Goal: Task Accomplishment & Management: Use online tool/utility

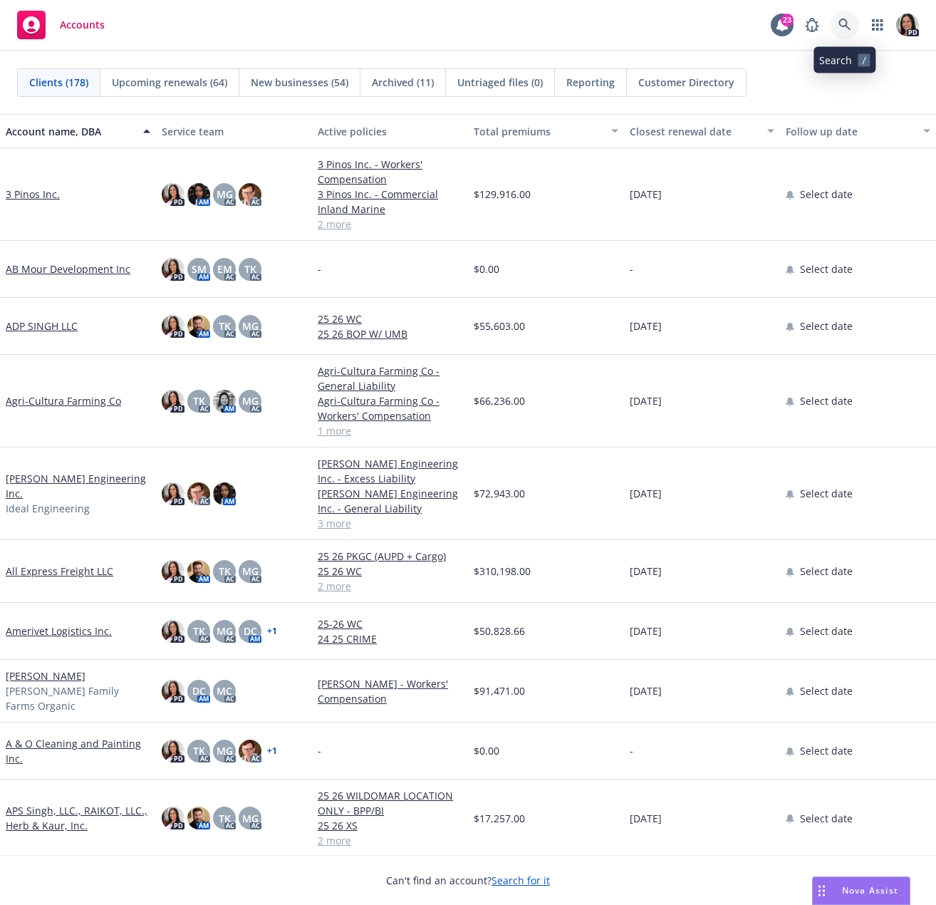
click at [840, 21] on icon at bounding box center [845, 25] width 12 height 12
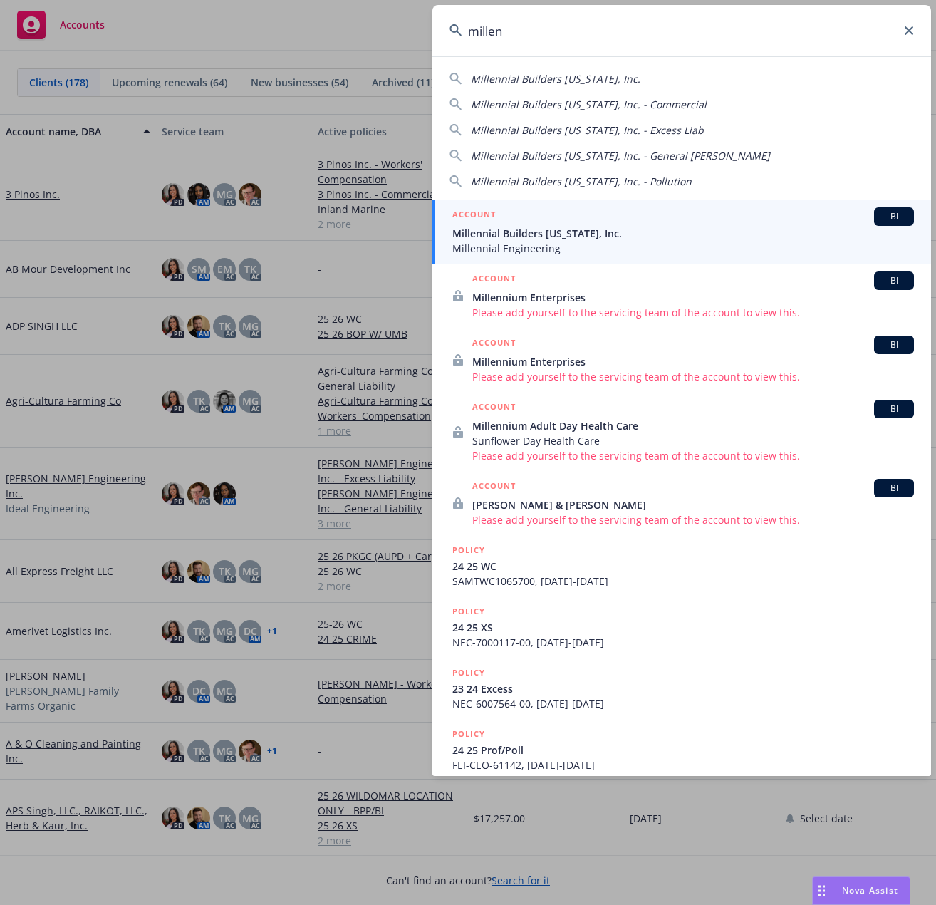
type input "millen"
click at [718, 232] on span "Millennial Builders California, Inc." at bounding box center [683, 233] width 462 height 15
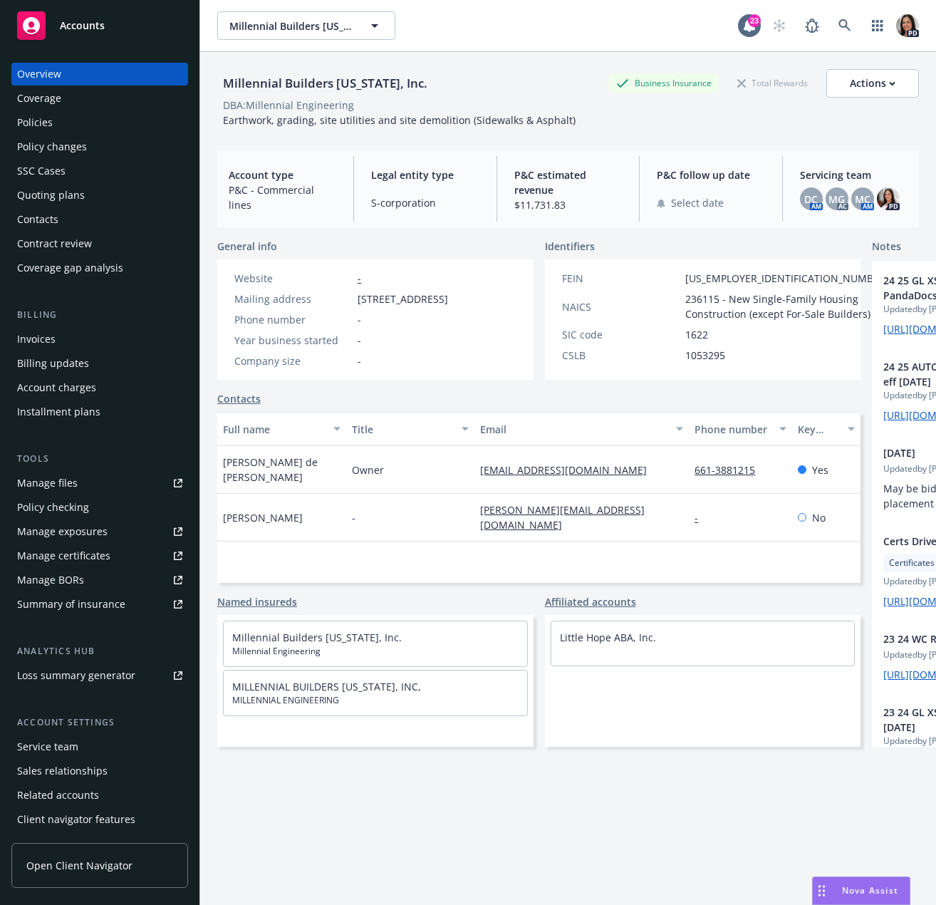
click at [62, 195] on div "Quoting plans" at bounding box center [51, 195] width 68 height 23
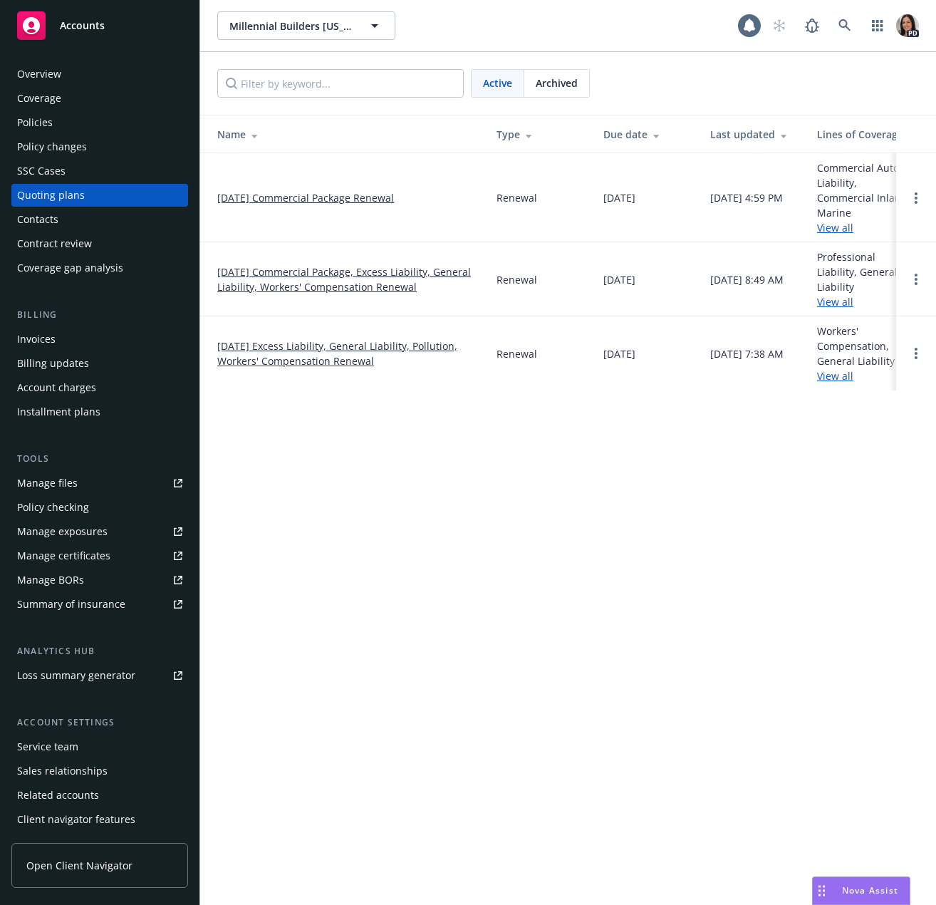
click at [321, 192] on link "07/21/25 Commercial Package Renewal" at bounding box center [305, 197] width 177 height 15
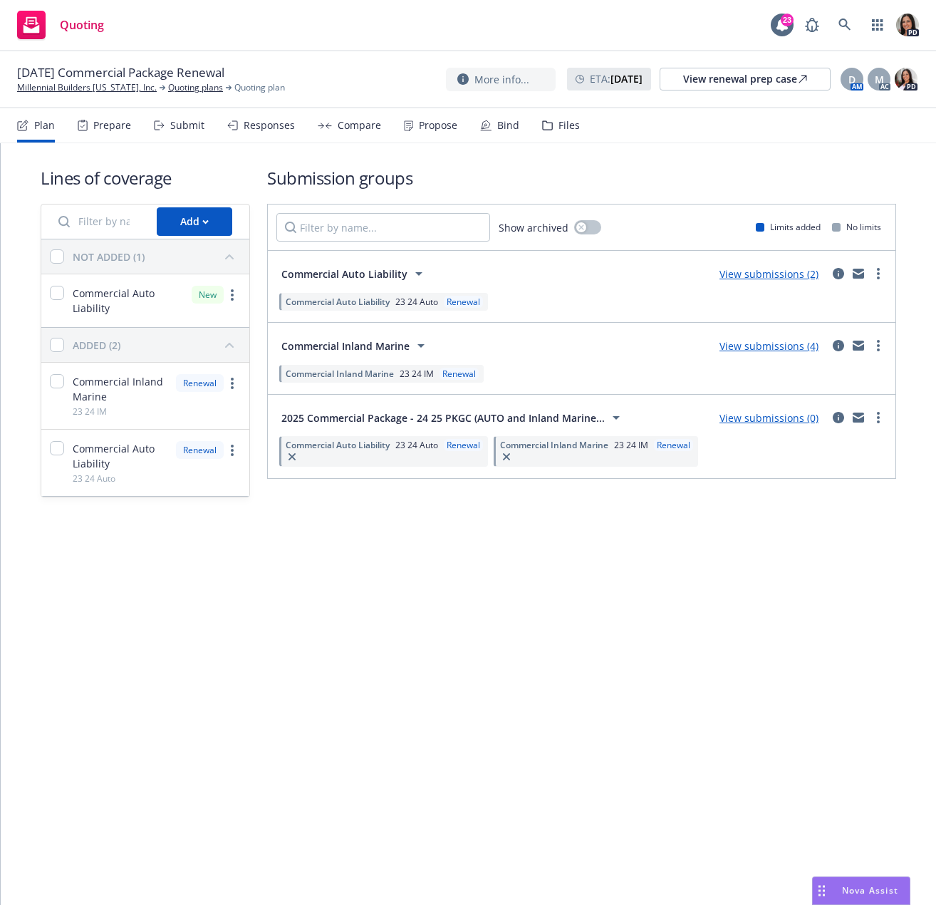
click at [138, 123] on div "Plan Prepare Submit Responses Compare Propose Bind Files" at bounding box center [298, 125] width 563 height 34
click at [117, 130] on div "Prepare" at bounding box center [112, 125] width 38 height 11
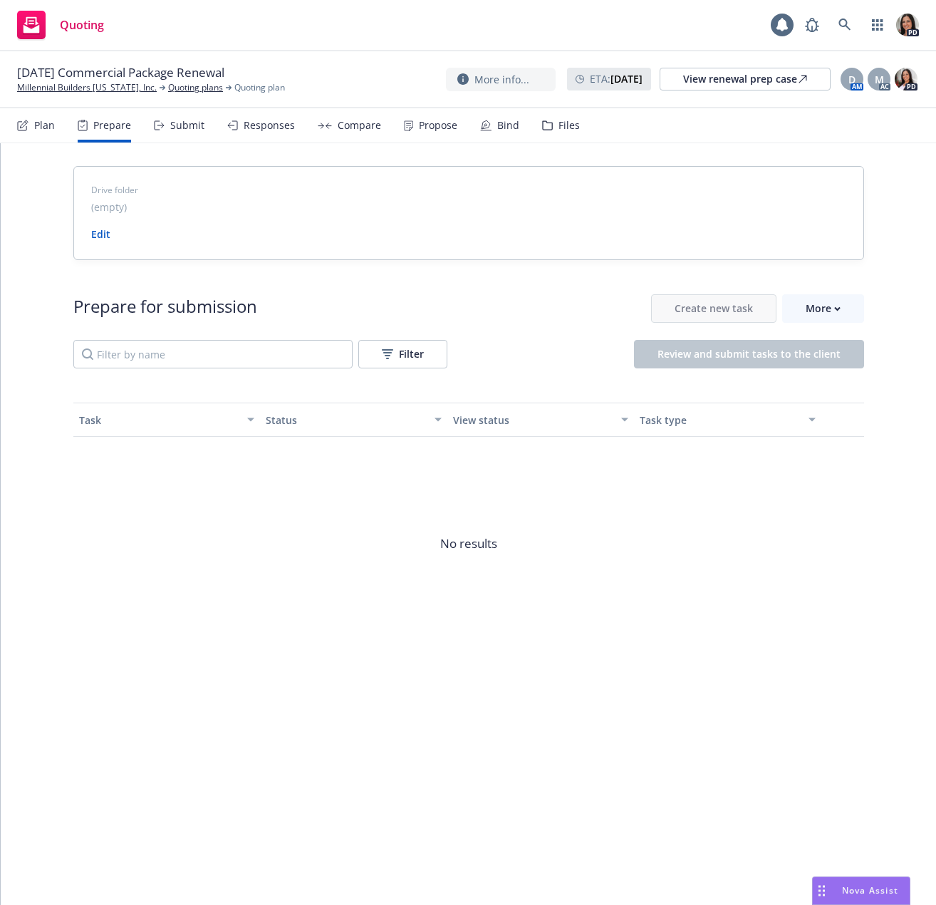
click at [165, 128] on div "Submit" at bounding box center [179, 125] width 51 height 34
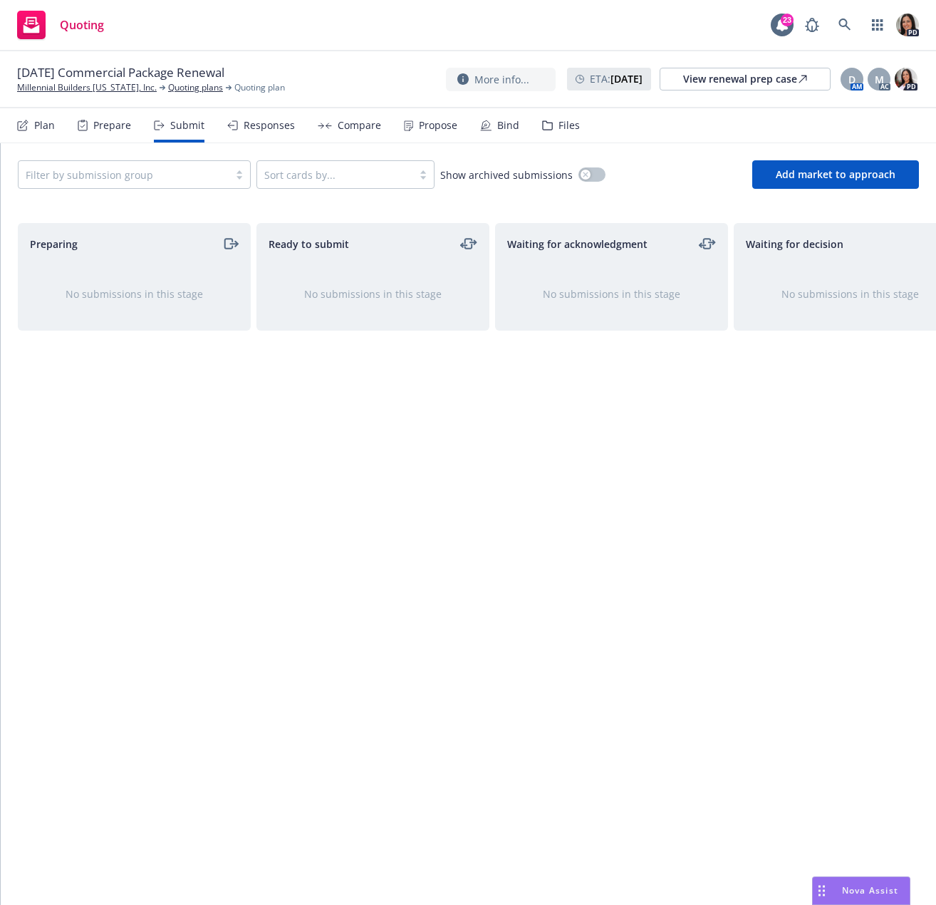
scroll to position [0, 286]
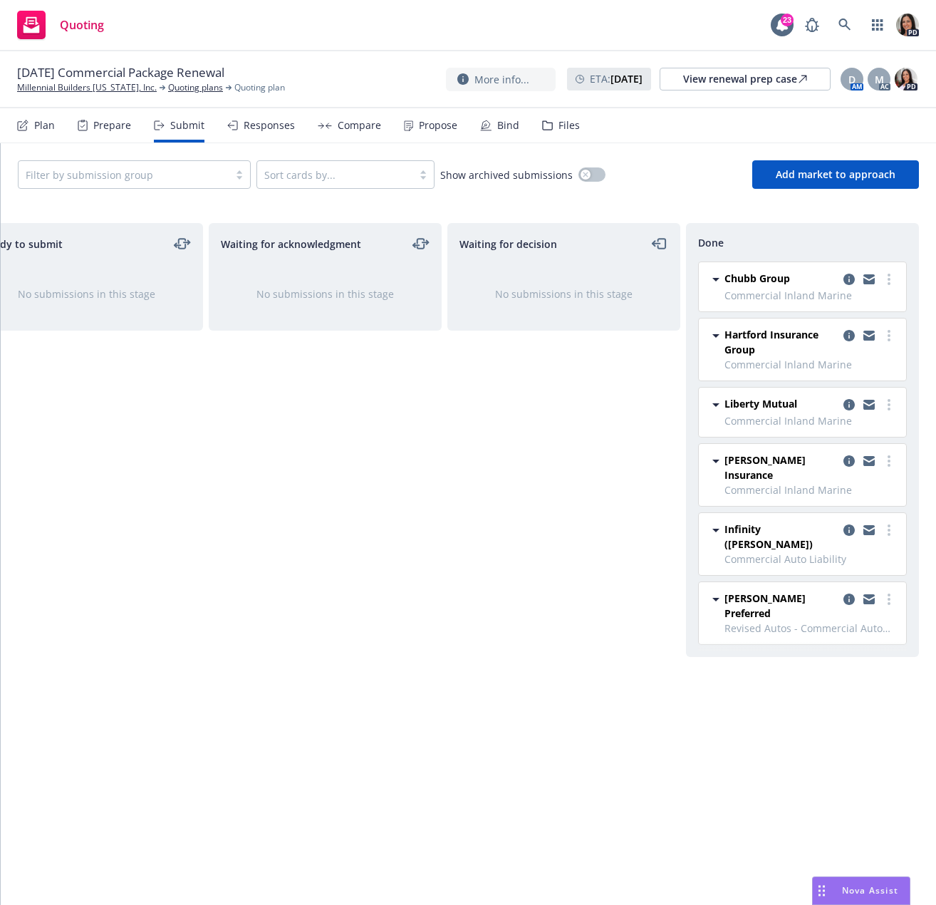
click at [239, 120] on div "Responses" at bounding box center [261, 125] width 68 height 34
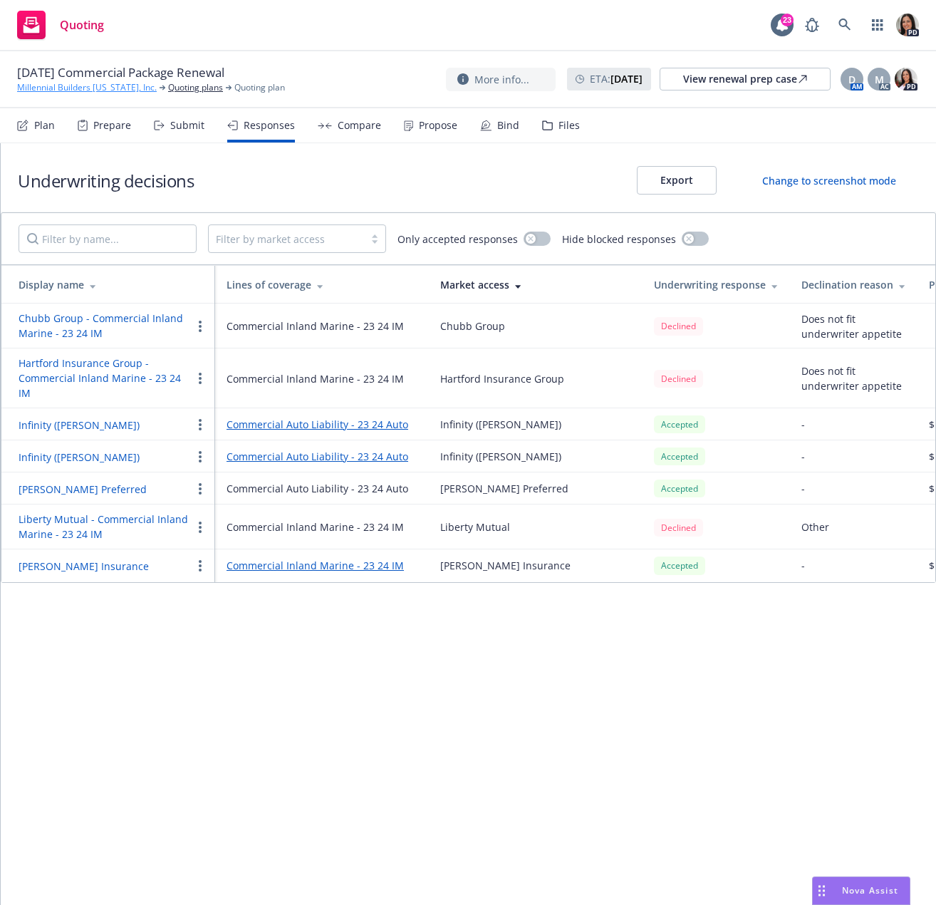
click at [71, 90] on link "Millennial Builders [US_STATE], Inc." at bounding box center [87, 87] width 140 height 13
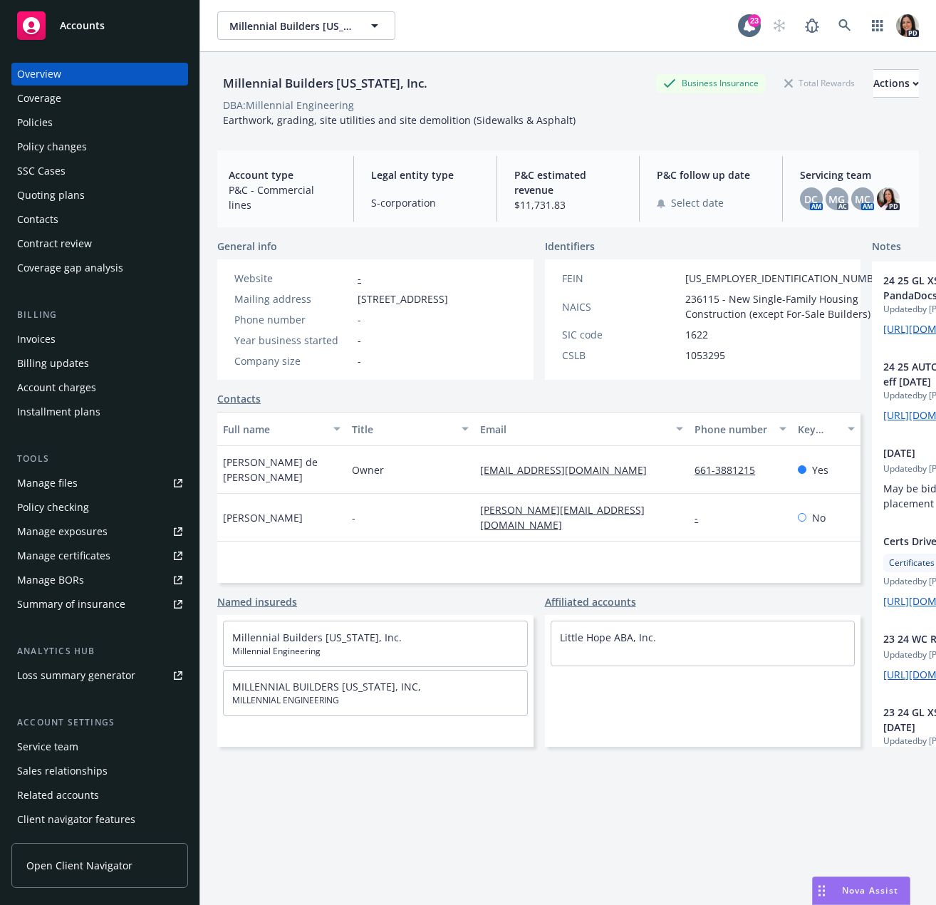
click at [70, 200] on div "Quoting plans" at bounding box center [51, 195] width 68 height 23
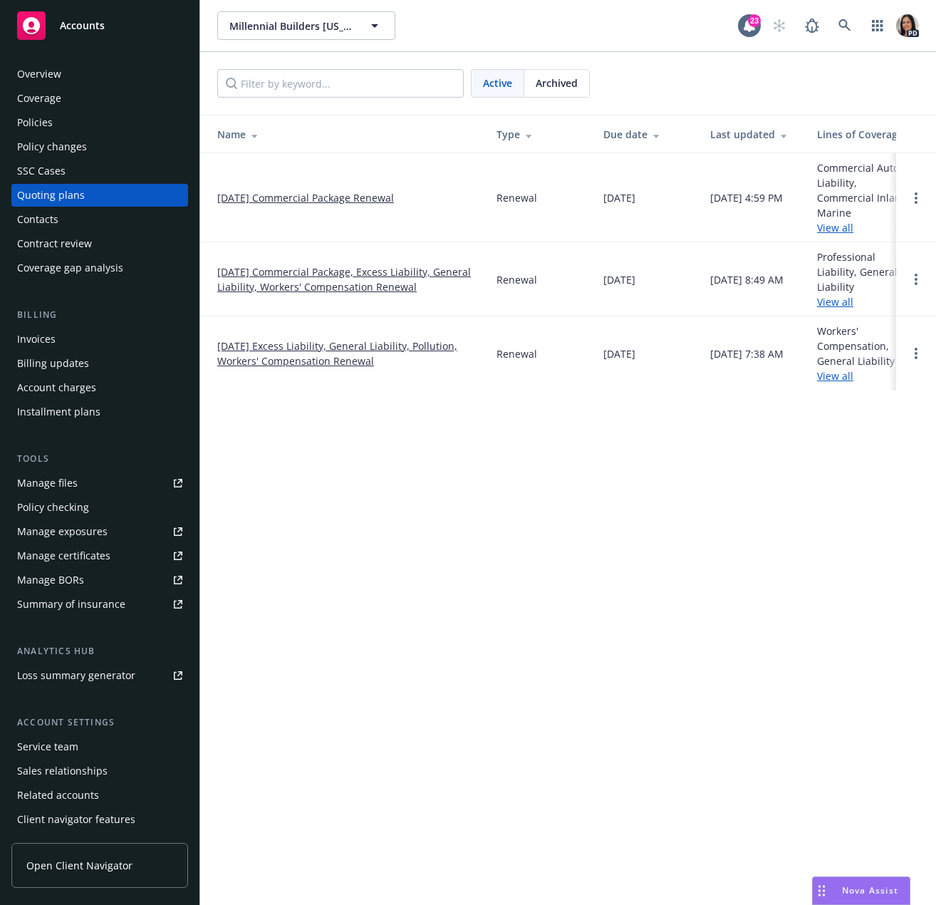
click at [363, 195] on link "[DATE] Commercial Package Renewal" at bounding box center [305, 197] width 177 height 15
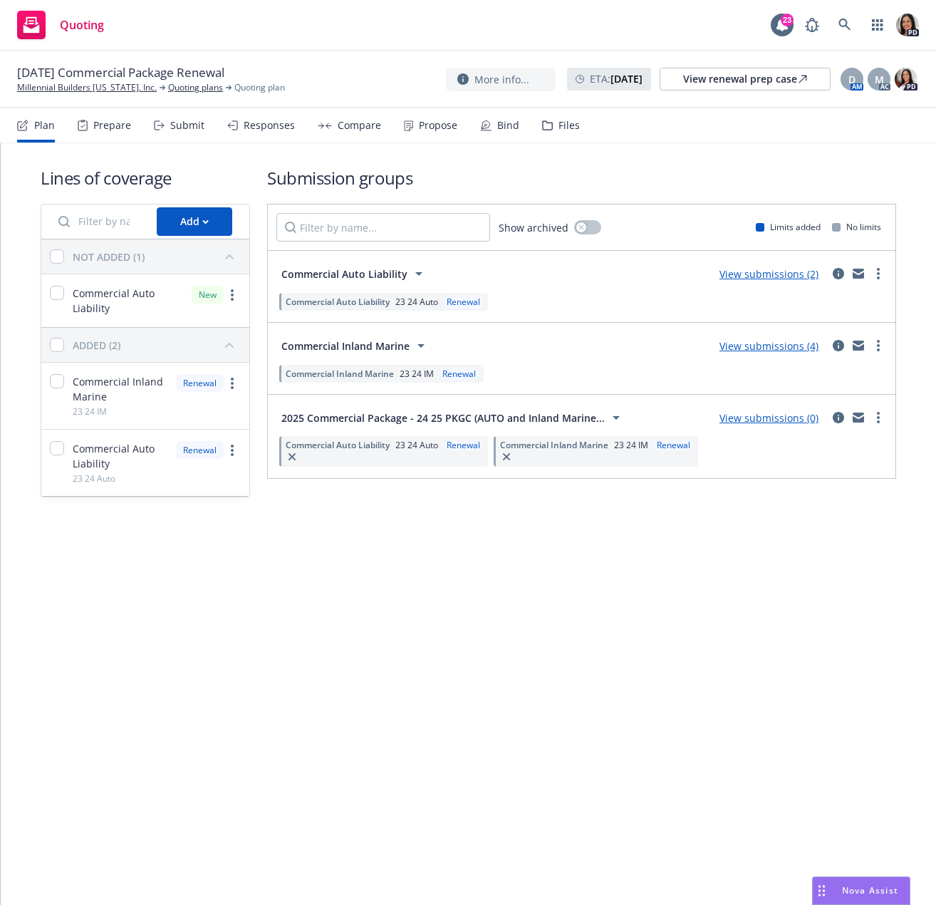
click at [170, 133] on div "Submit" at bounding box center [179, 125] width 51 height 34
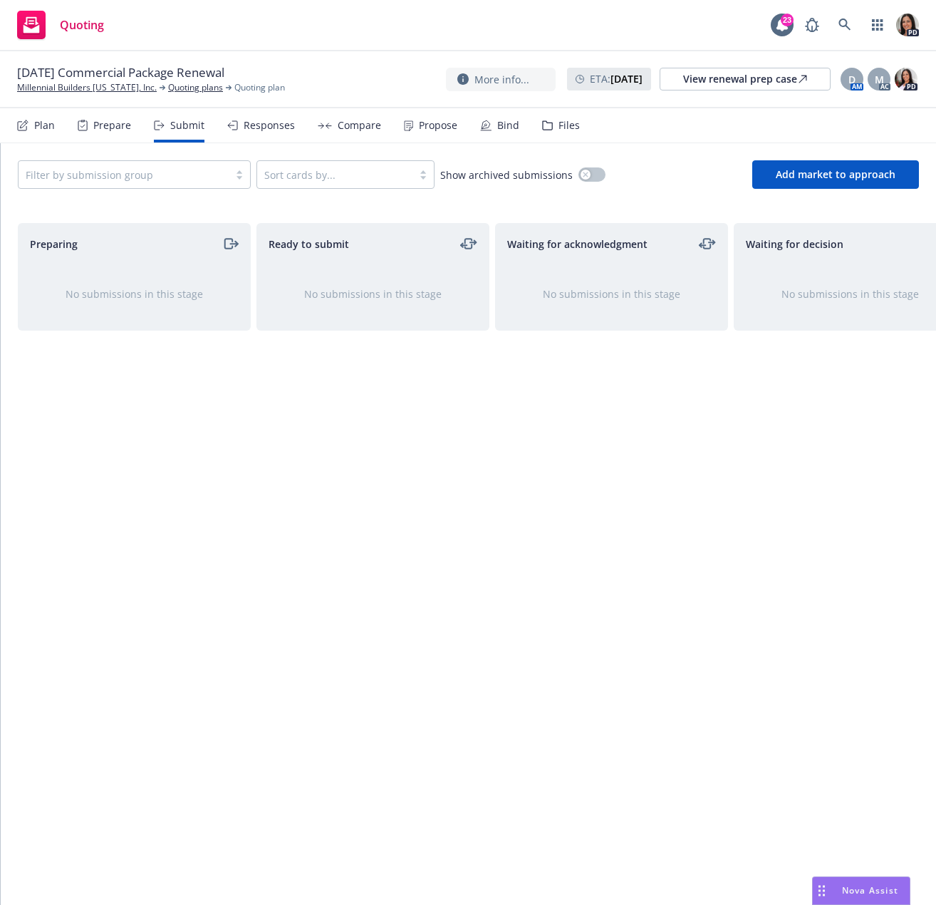
click at [341, 131] on div "Compare" at bounding box center [359, 125] width 43 height 11
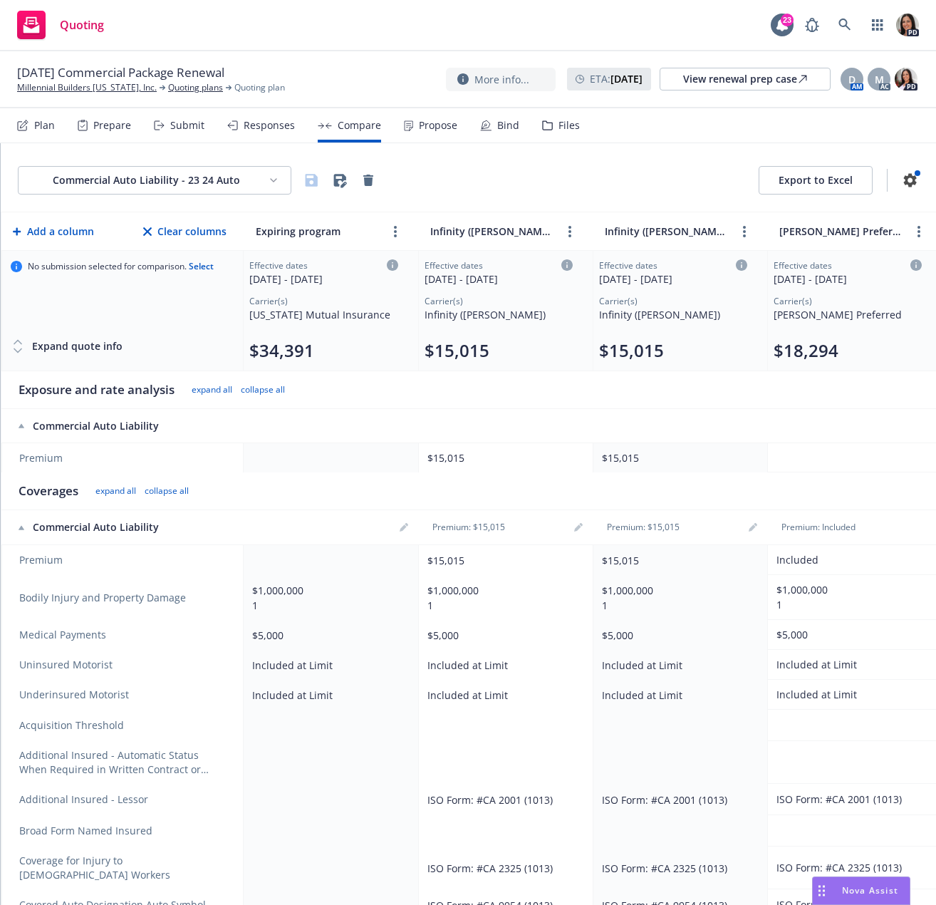
click at [264, 128] on div "Responses" at bounding box center [269, 125] width 51 height 11
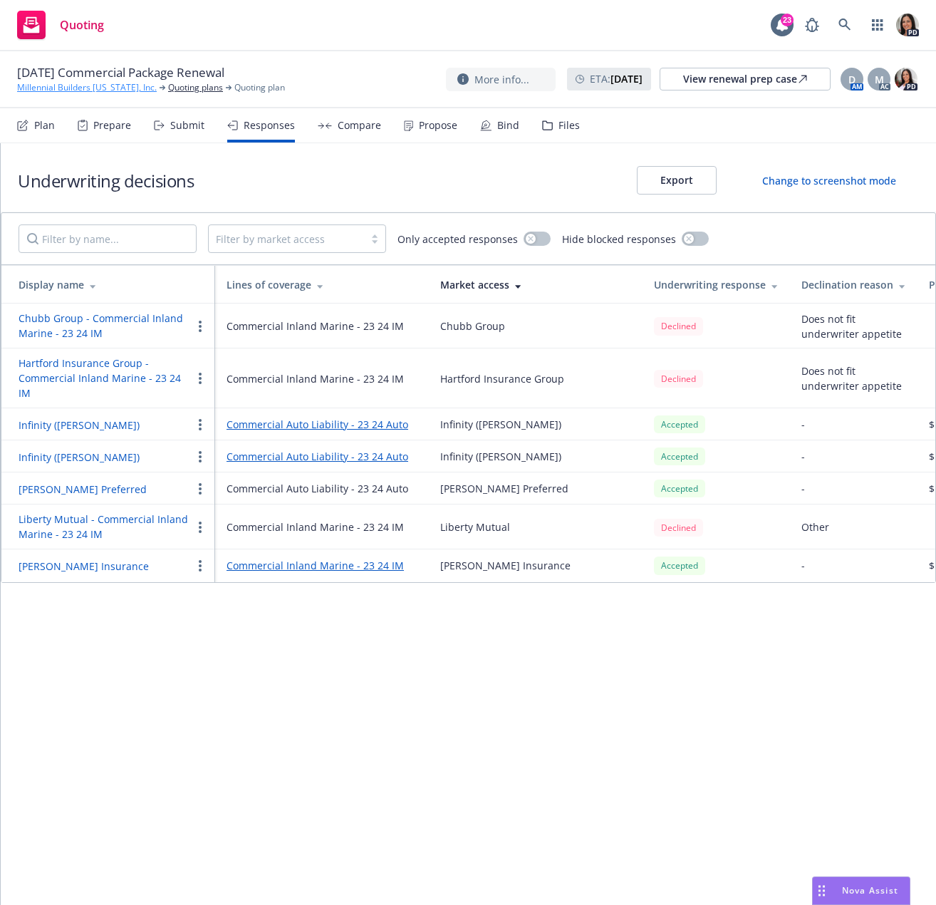
click at [92, 89] on link "Millennial Builders [US_STATE], Inc." at bounding box center [87, 87] width 140 height 13
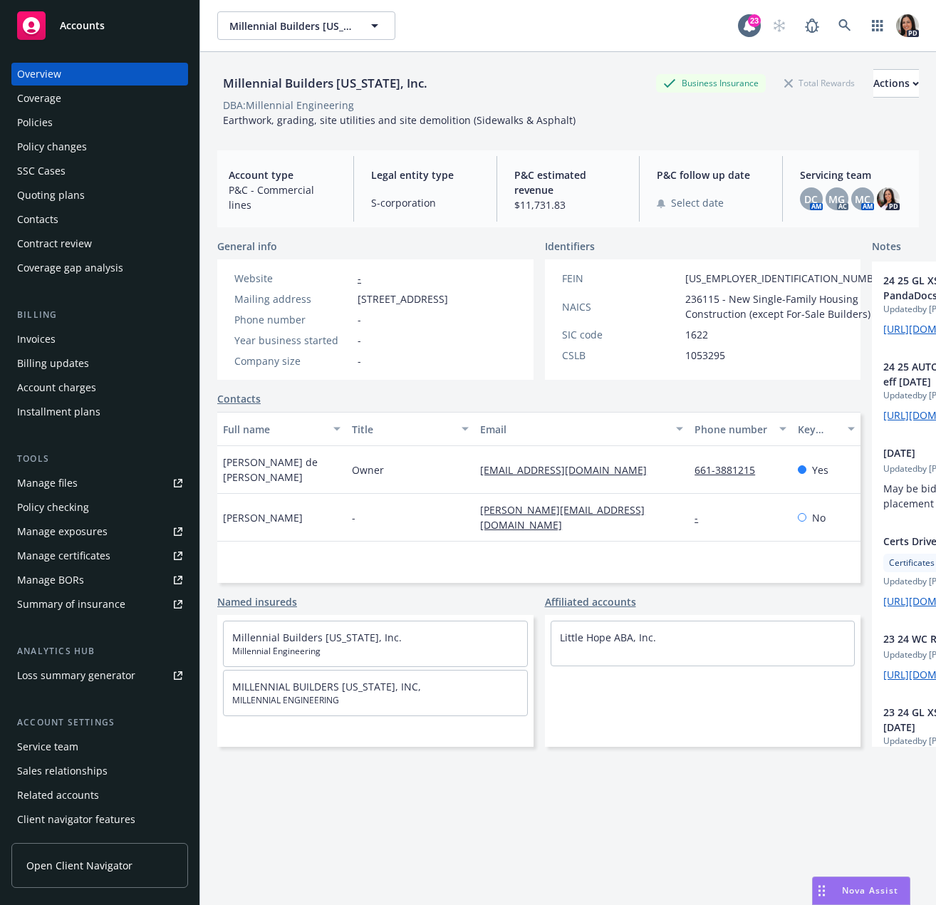
click at [73, 130] on div "Policies" at bounding box center [99, 122] width 165 height 23
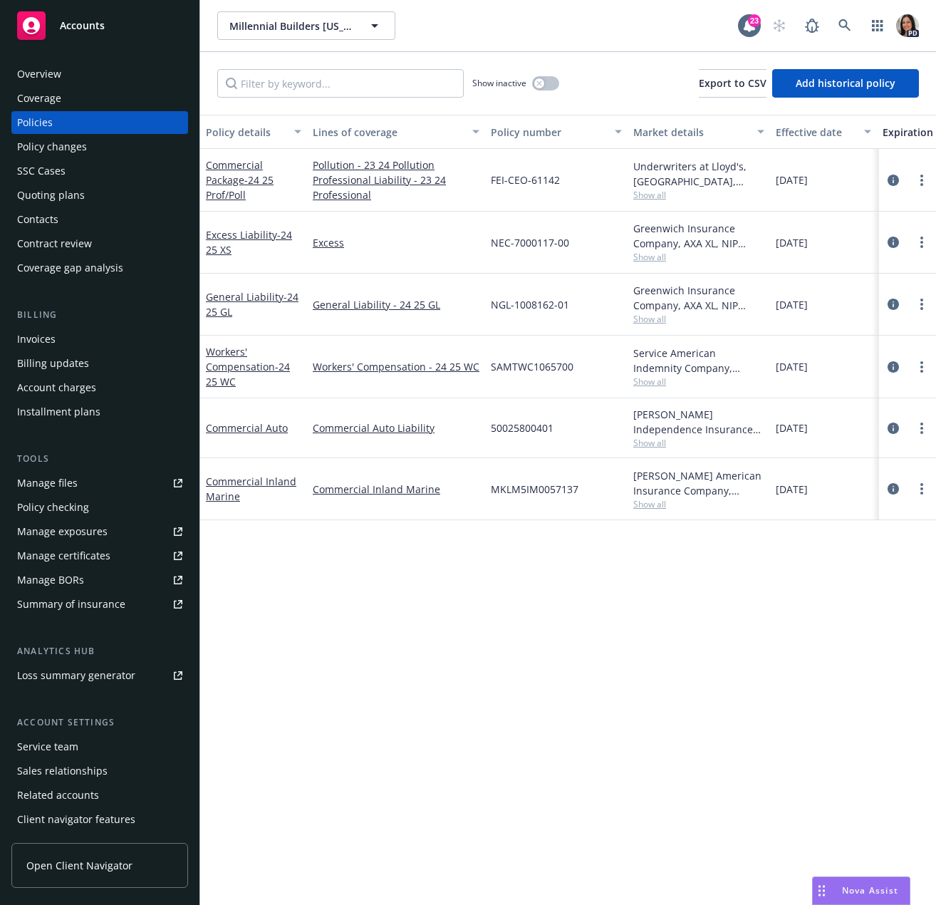
click at [648, 192] on span "Show all" at bounding box center [698, 195] width 131 height 12
click at [567, 612] on div "Policy details Lines of coverage Policy number Market details Effective date Ex…" at bounding box center [568, 510] width 736 height 790
click at [839, 21] on icon at bounding box center [845, 25] width 13 height 13
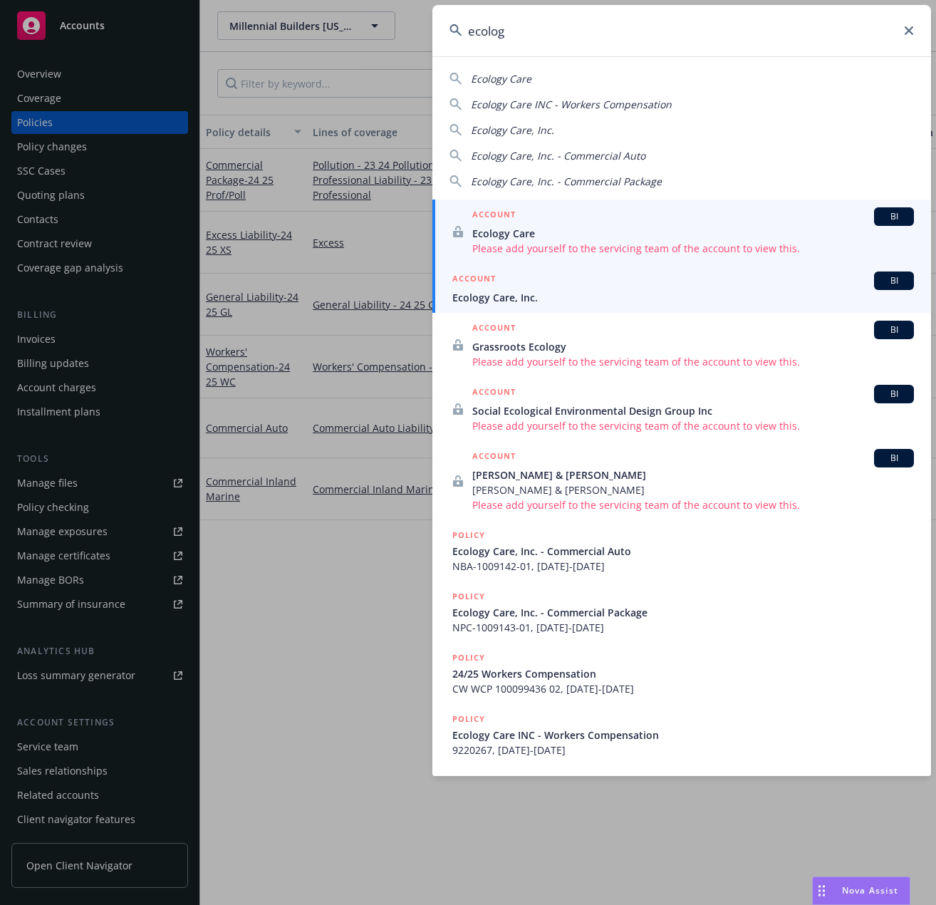
type input "ecolog"
click at [573, 288] on div "ACCOUNT BI" at bounding box center [683, 280] width 462 height 19
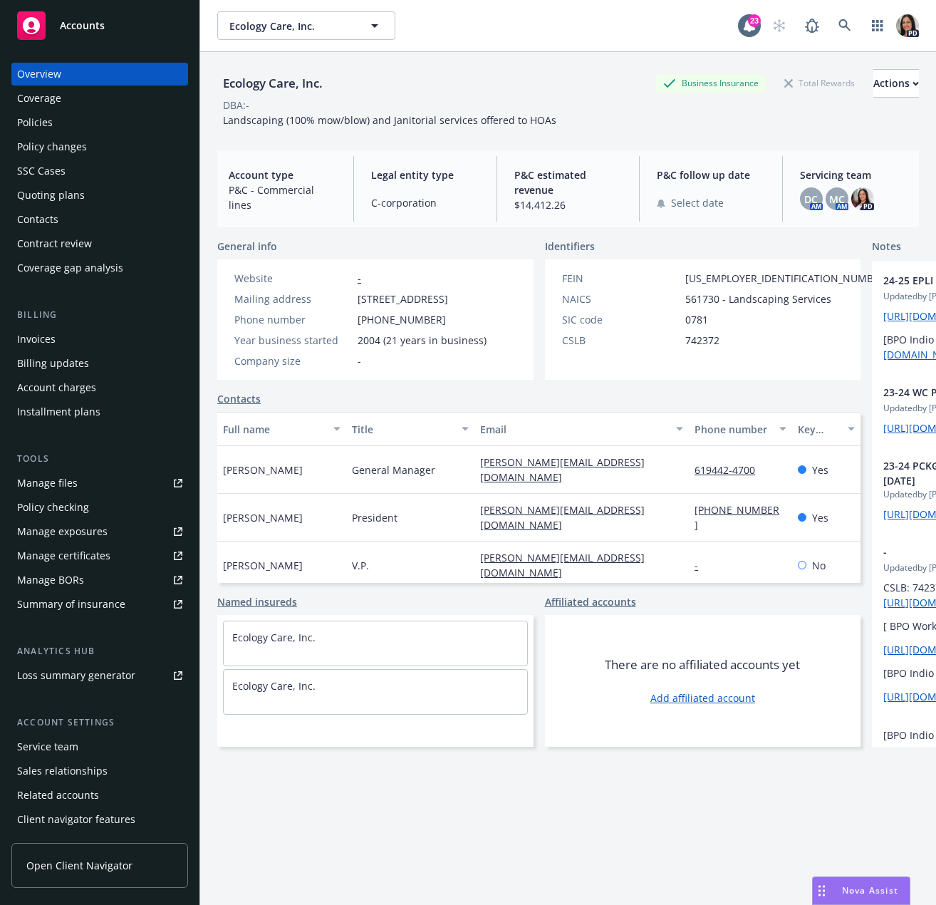
click at [84, 185] on div "Quoting plans" at bounding box center [99, 195] width 165 height 23
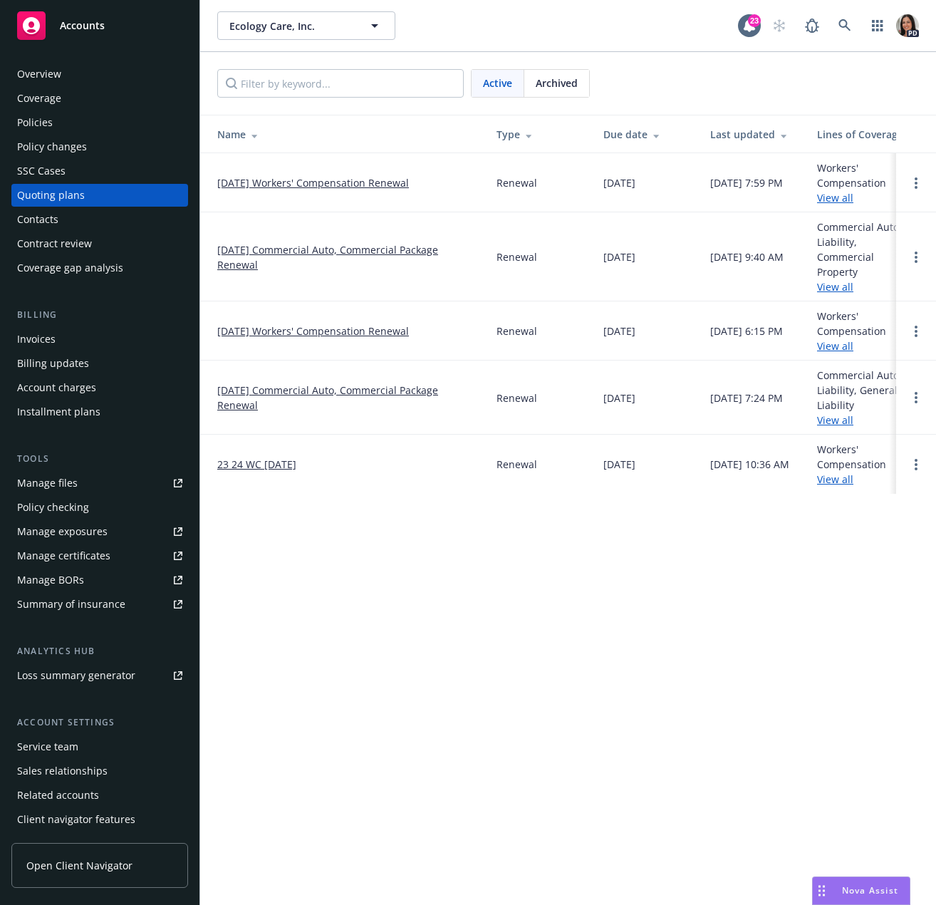
click at [368, 186] on link "[DATE] Workers' Compensation Renewal" at bounding box center [313, 182] width 192 height 15
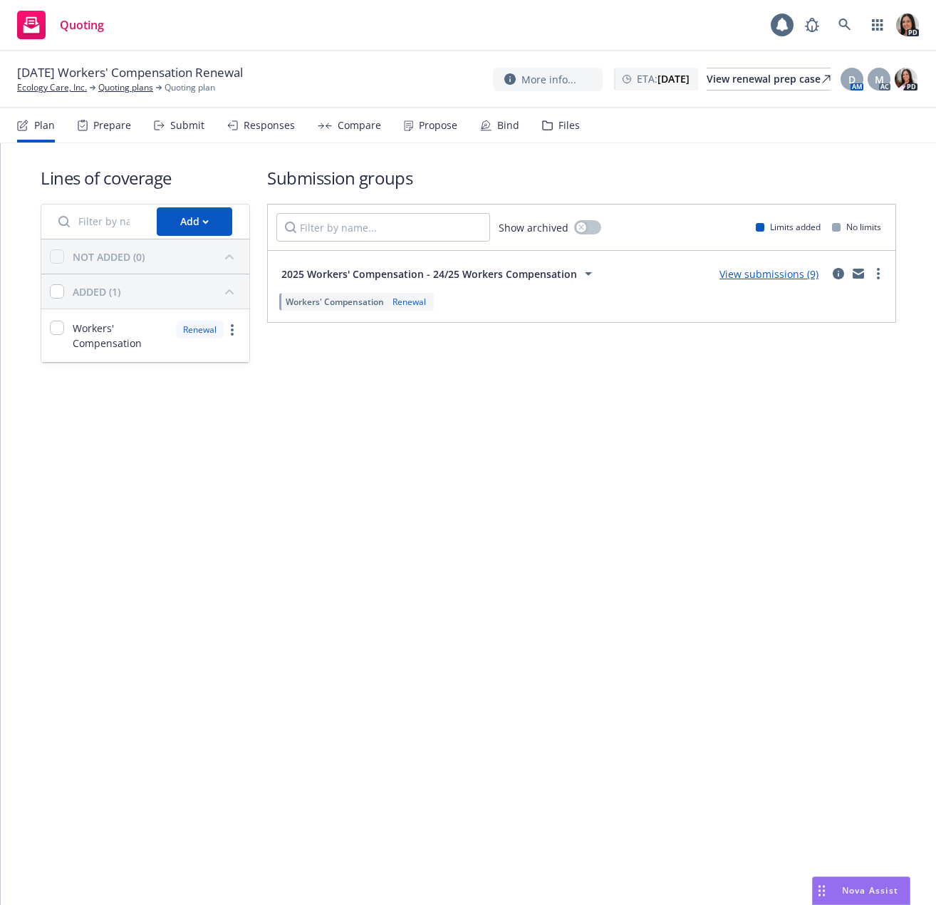
click at [170, 125] on div "Submit" at bounding box center [187, 125] width 34 height 11
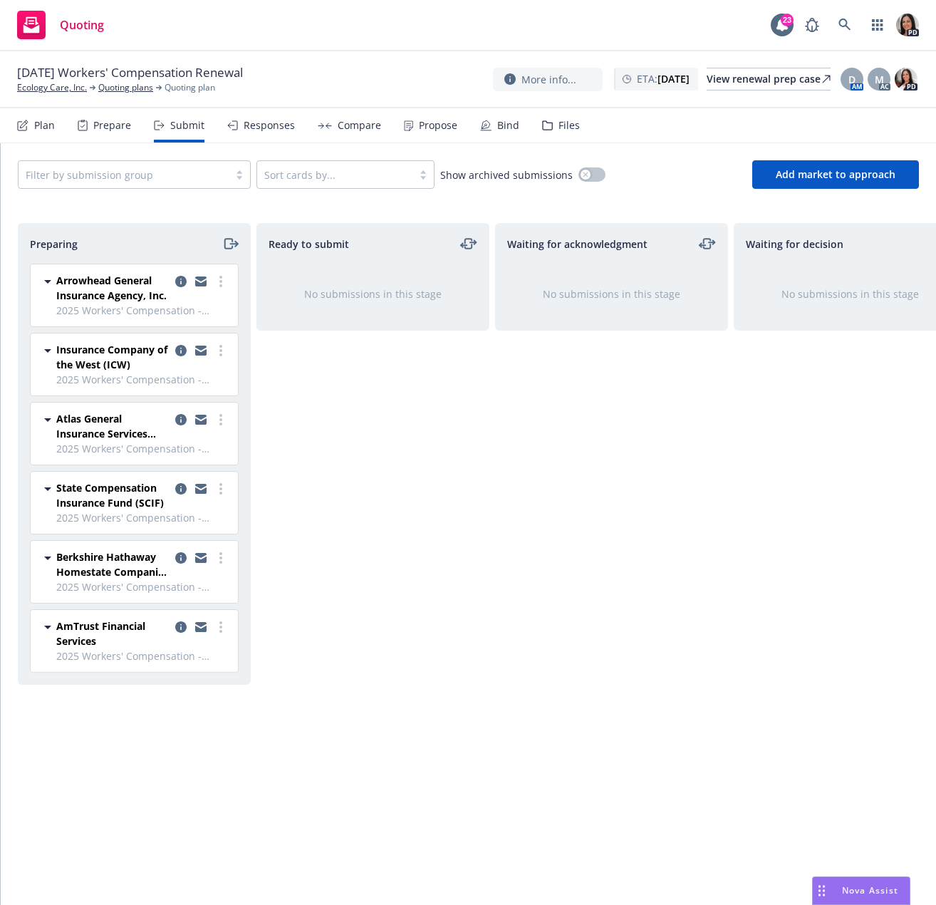
click at [237, 131] on div "Responses" at bounding box center [261, 125] width 68 height 34
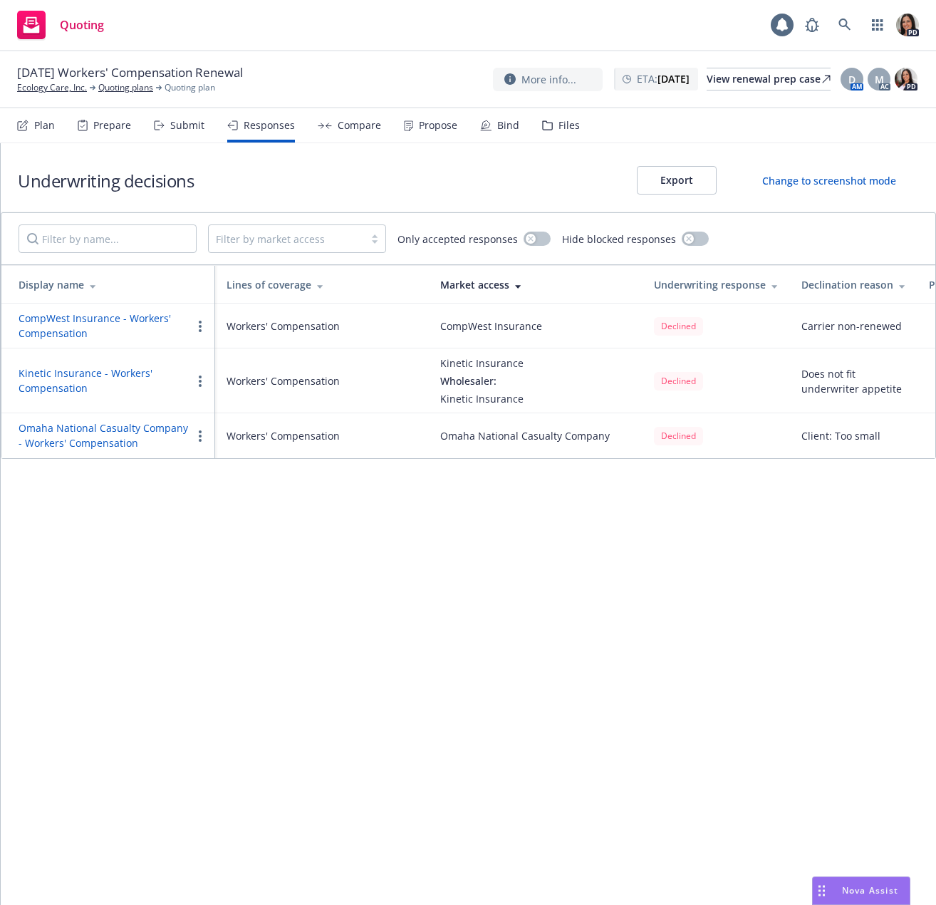
click at [159, 124] on icon at bounding box center [159, 125] width 11 height 10
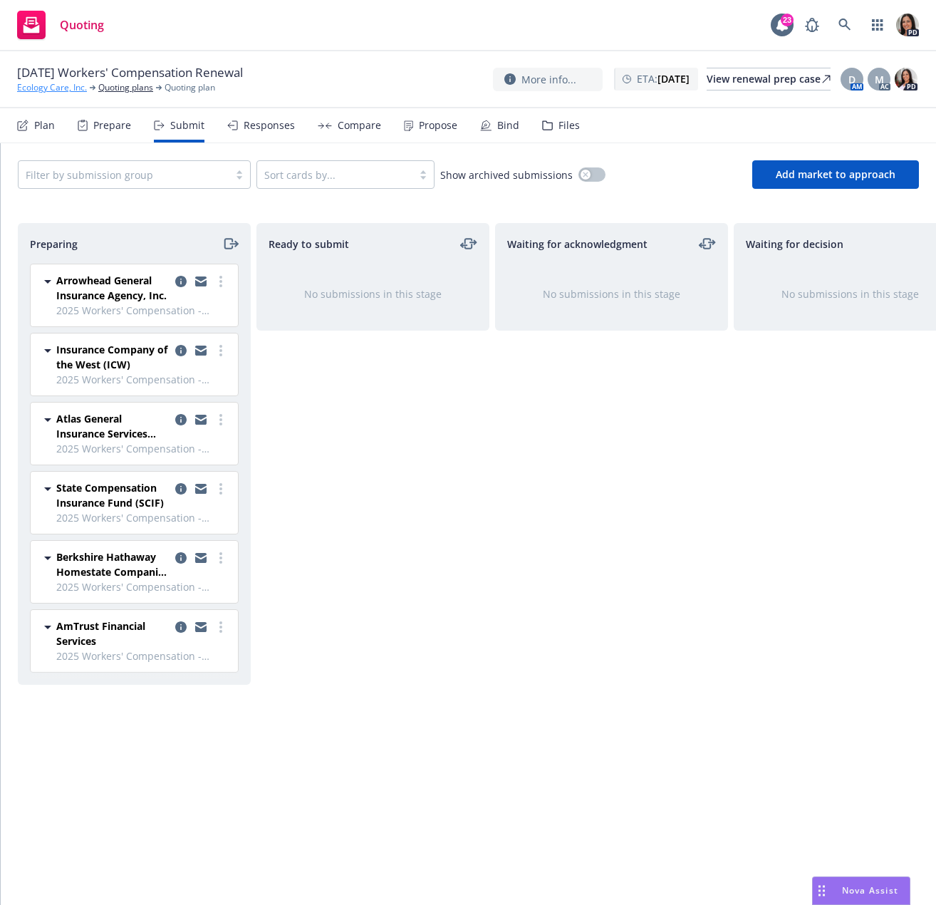
drag, startPoint x: 73, startPoint y: 86, endPoint x: 58, endPoint y: 90, distance: 15.1
click at [58, 90] on link "Ecology Care, Inc." at bounding box center [52, 87] width 70 height 13
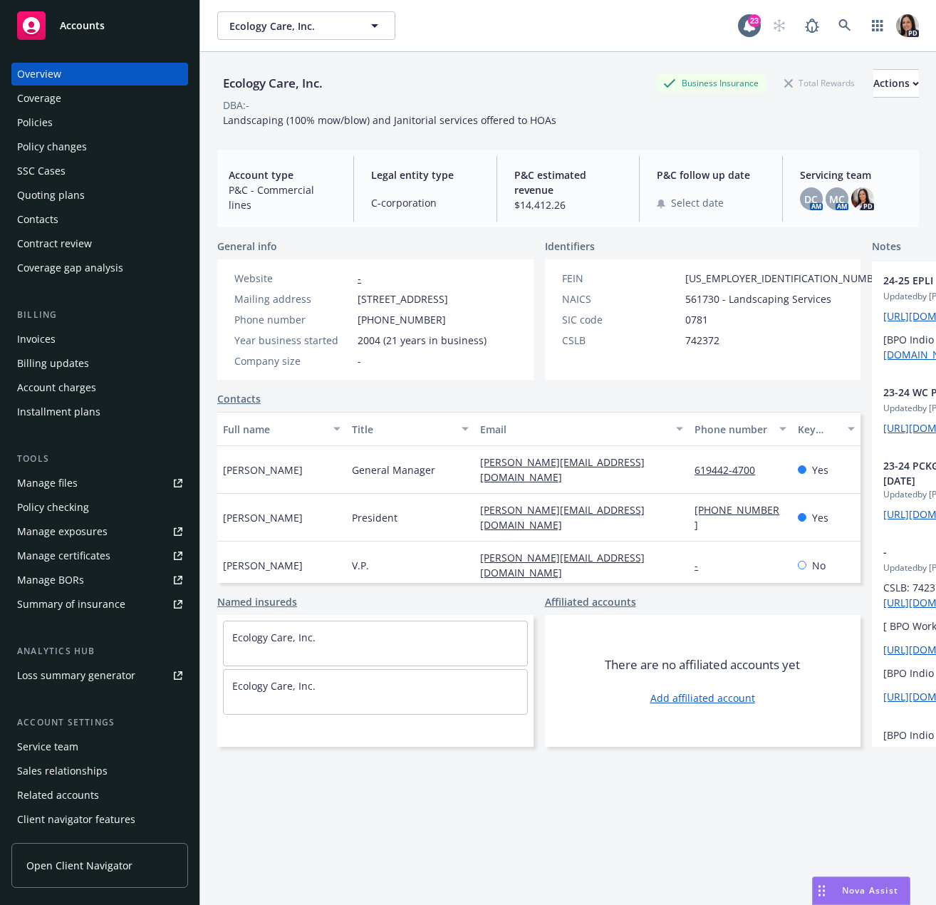
click at [84, 200] on div "Quoting plans" at bounding box center [99, 195] width 165 height 23
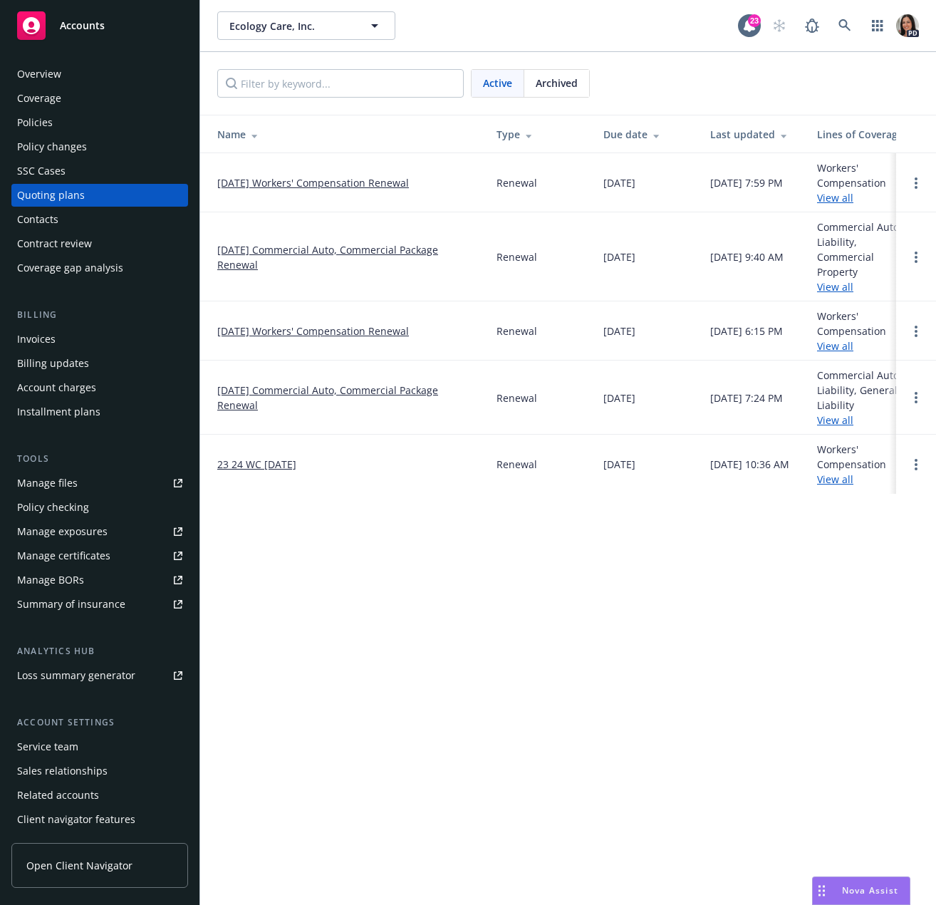
click at [298, 182] on link "[DATE] Workers' Compensation Renewal" at bounding box center [313, 182] width 192 height 15
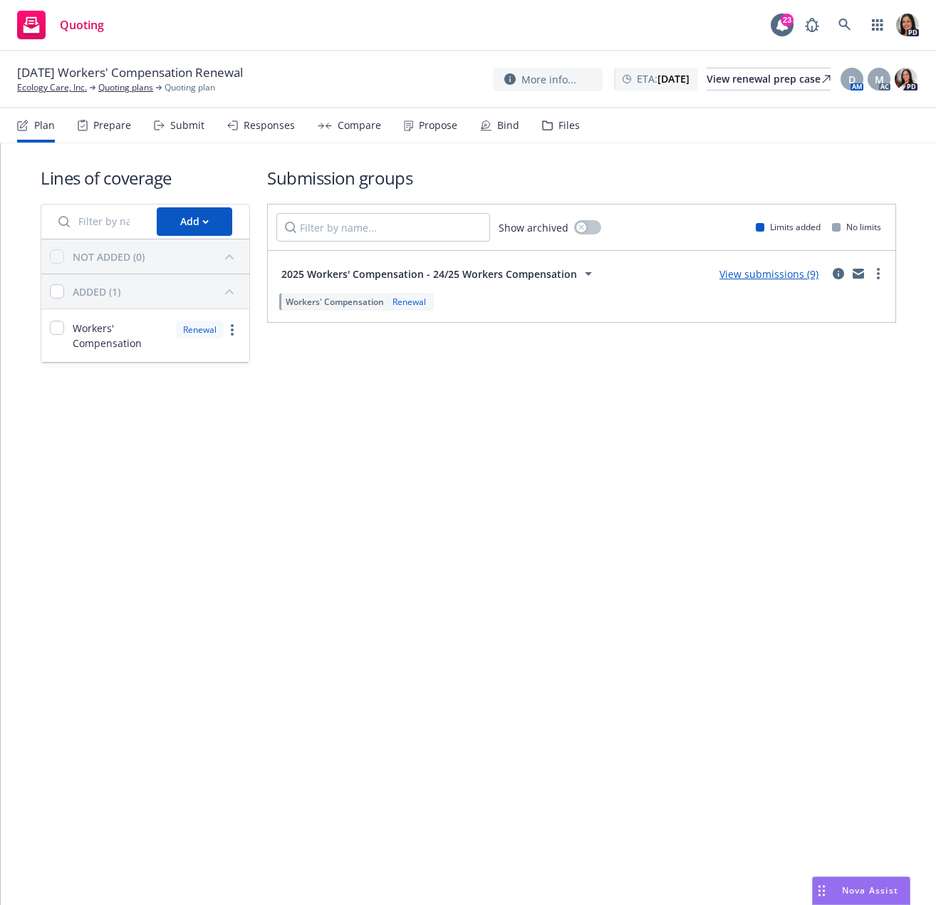
click at [195, 122] on div "Submit" at bounding box center [187, 125] width 34 height 11
